Goal: Navigation & Orientation: Find specific page/section

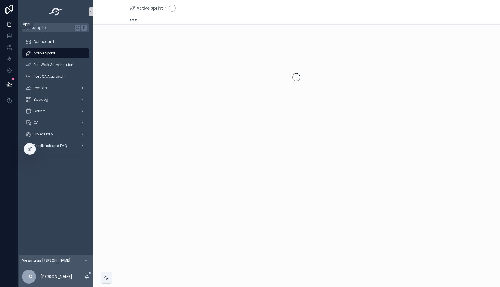
click at [10, 26] on icon at bounding box center [9, 24] width 6 height 6
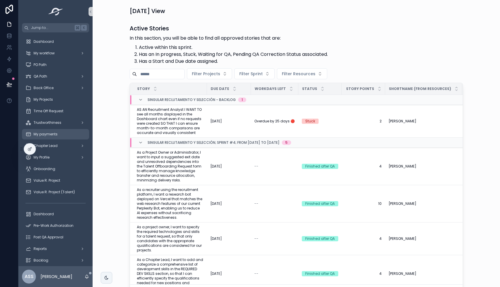
click at [49, 133] on span "My payments" at bounding box center [46, 134] width 24 height 5
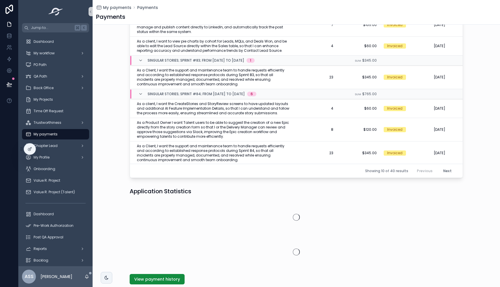
scroll to position [220, 0]
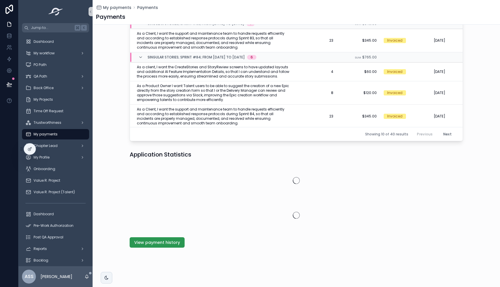
click at [150, 245] on span "View payment history" at bounding box center [157, 243] width 46 height 6
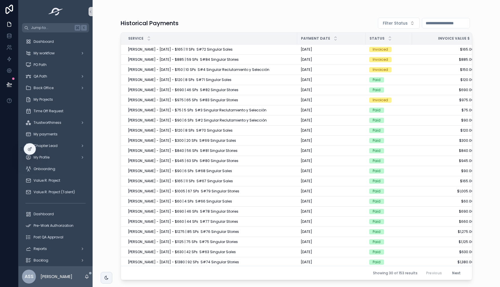
scroll to position [0, 14]
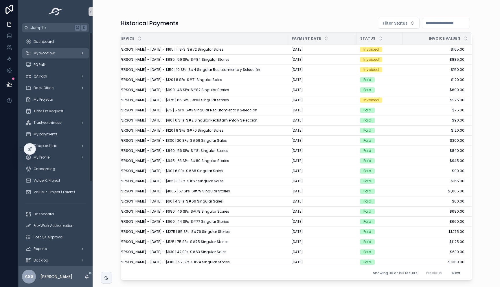
click at [53, 54] on span "My workflow" at bounding box center [44, 53] width 21 height 5
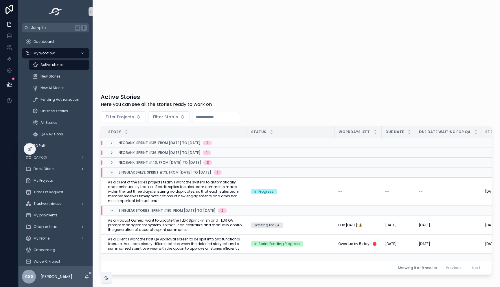
scroll to position [52, 0]
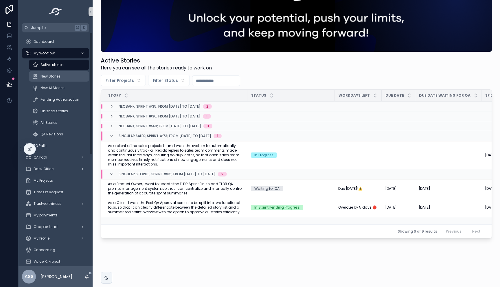
click at [42, 78] on span "New Stories" at bounding box center [50, 76] width 20 height 5
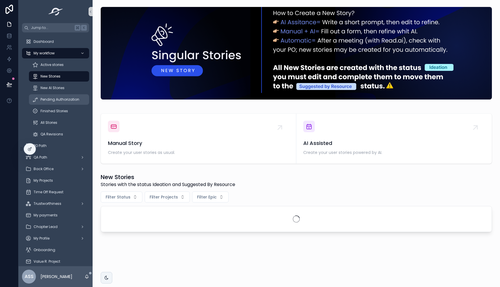
click at [57, 101] on span "Pending Authorization" at bounding box center [59, 99] width 39 height 5
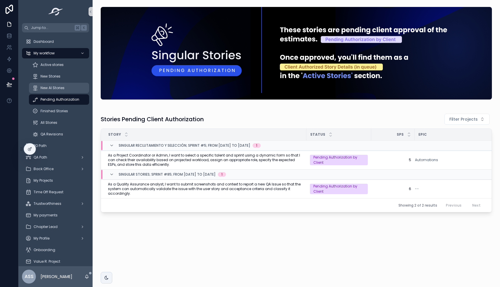
click at [63, 91] on div "New AI Stories" at bounding box center [58, 87] width 53 height 9
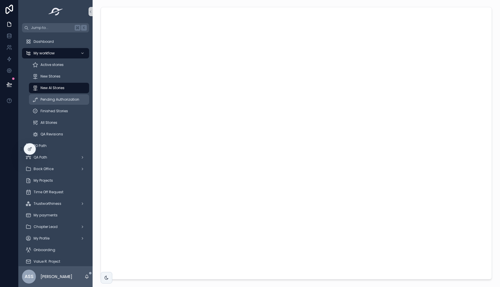
click at [62, 98] on span "Pending Authorization" at bounding box center [59, 99] width 39 height 5
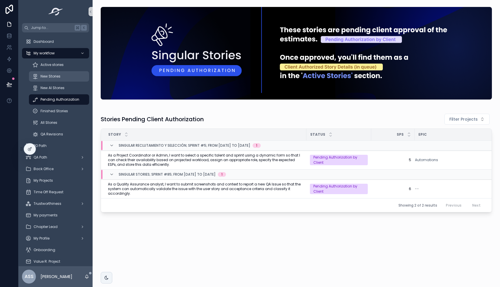
click at [59, 78] on span "New Stories" at bounding box center [50, 76] width 20 height 5
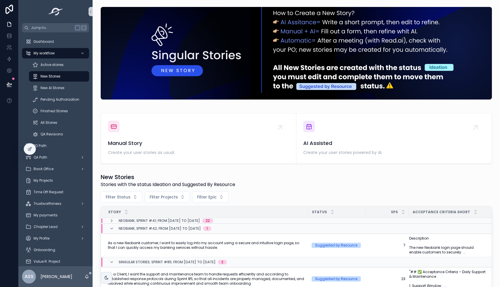
scroll to position [94, 0]
